Goal: Find specific page/section: Find specific page/section

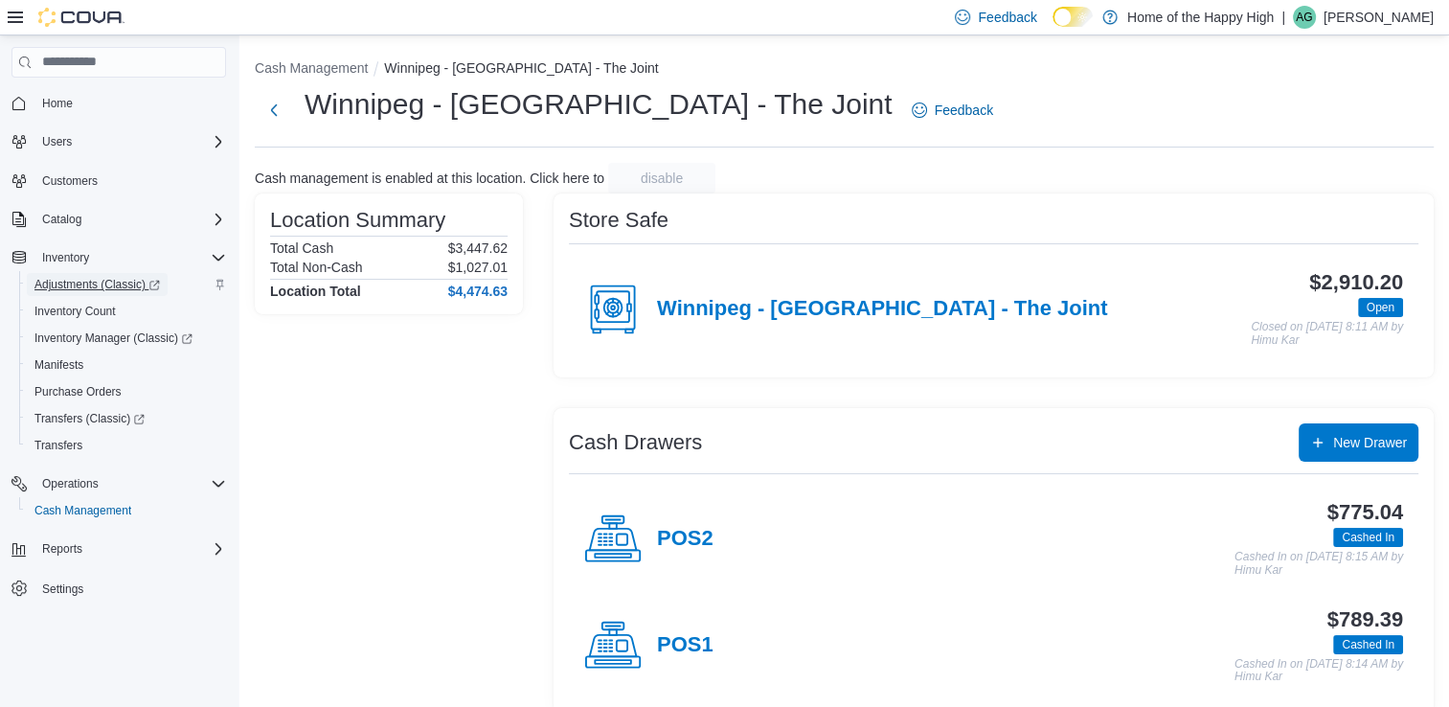
click at [90, 282] on span "Adjustments (Classic)" at bounding box center [96, 284] width 125 height 15
click at [100, 417] on span "Transfers (Classic)" at bounding box center [89, 418] width 110 height 15
click at [119, 285] on span "Adjustments (Classic)" at bounding box center [96, 284] width 125 height 15
